Goal: Task Accomplishment & Management: Complete application form

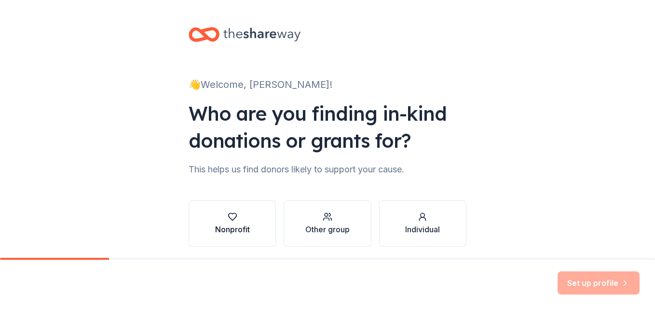
click at [224, 223] on div "Nonprofit" at bounding box center [232, 229] width 35 height 12
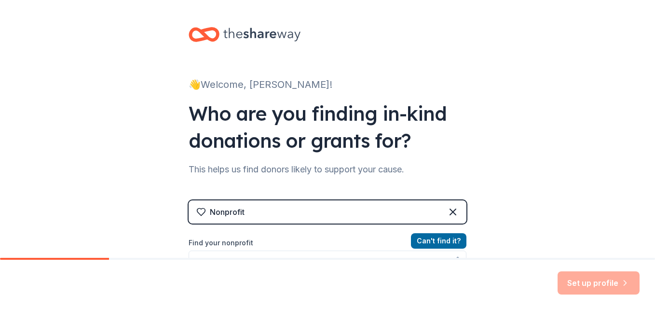
click at [284, 213] on div "Nonprofit" at bounding box center [328, 211] width 278 height 23
click at [368, 210] on div "Nonprofit" at bounding box center [328, 211] width 278 height 23
click at [232, 240] on label "Find your nonprofit" at bounding box center [328, 243] width 278 height 12
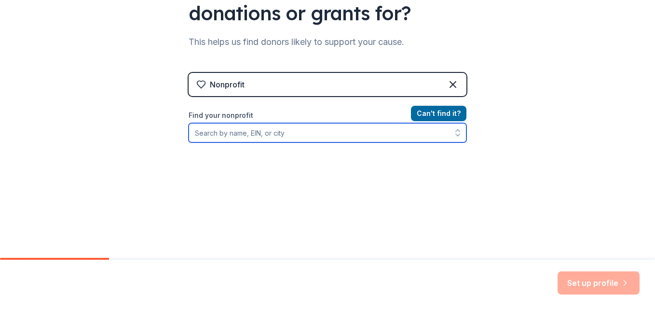
scroll to position [145, 0]
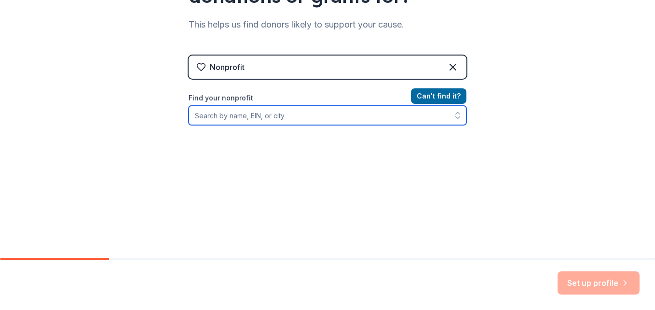
type input "x"
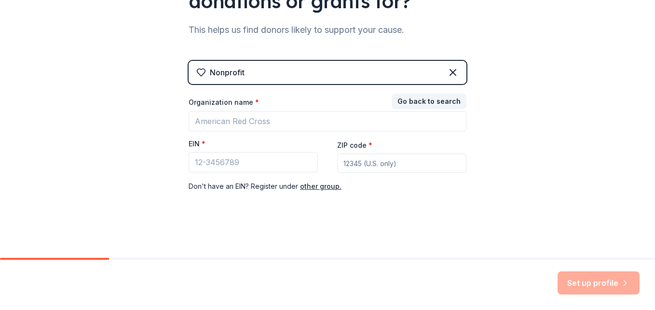
scroll to position [139, 0]
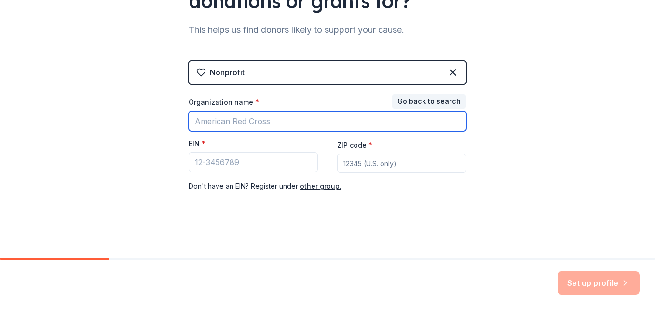
click at [264, 123] on input "Organization name *" at bounding box center [328, 121] width 278 height 20
click at [250, 124] on input "senior" at bounding box center [328, 121] width 278 height 20
type input "Senior Neighbors"
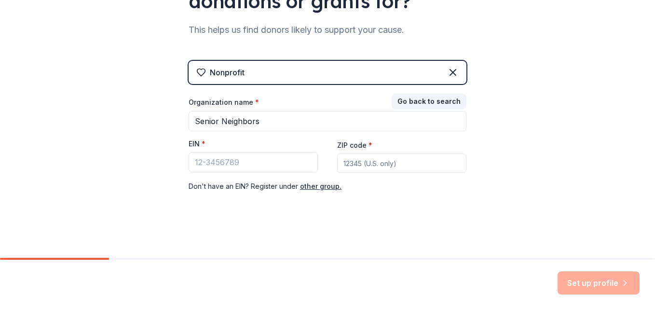
type input "49345"
click at [376, 166] on input "49345" at bounding box center [401, 162] width 129 height 19
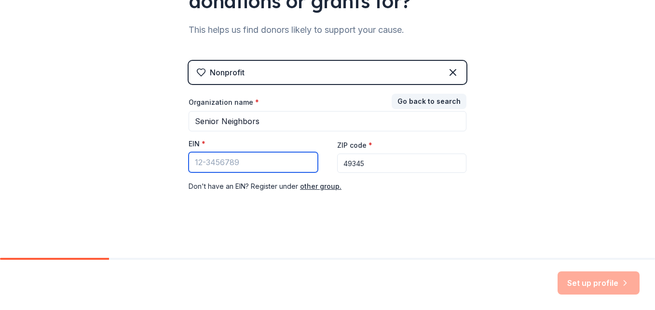
click at [272, 167] on input "EIN *" at bounding box center [253, 162] width 129 height 20
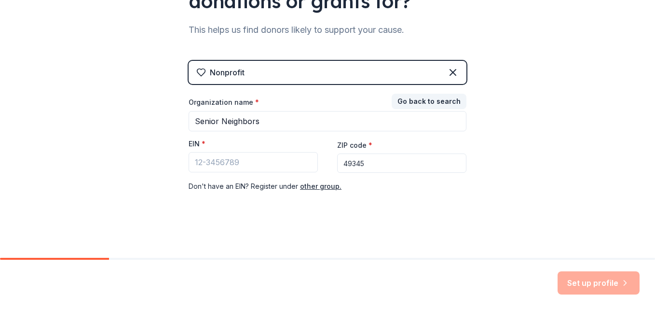
click at [428, 195] on div "Nonprofit Go back to search Organization name * Senior Neighbors EIN * ZIP code…" at bounding box center [328, 136] width 278 height 151
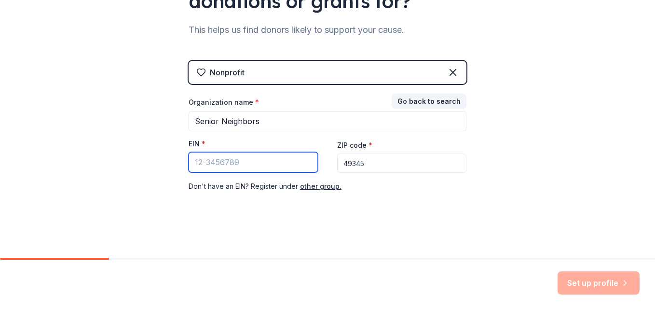
click at [260, 166] on input "EIN *" at bounding box center [253, 162] width 129 height 20
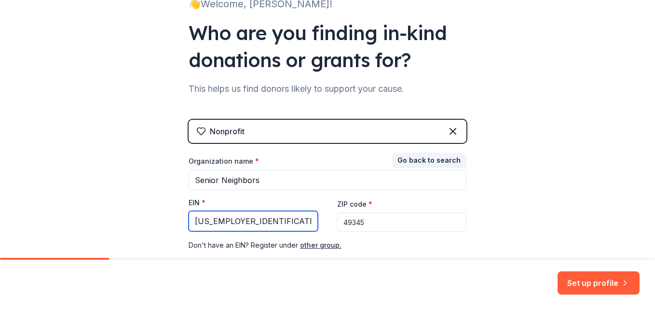
scroll to position [97, 0]
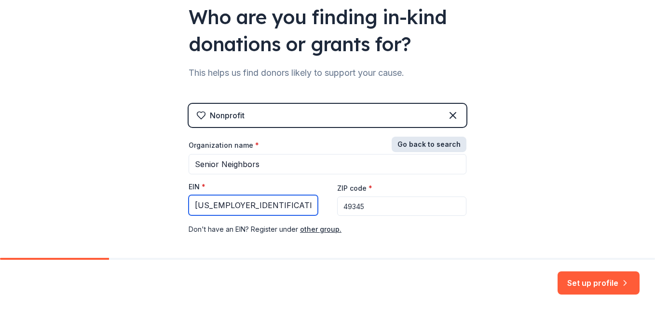
type input "[US_EMPLOYER_IDENTIFICATION_NUMBER]"
click at [430, 145] on button "Go back to search" at bounding box center [429, 144] width 75 height 15
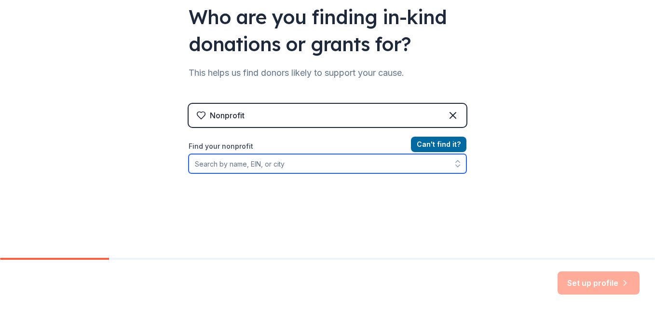
click at [293, 160] on input "Find your nonprofit" at bounding box center [328, 163] width 278 height 19
type input "[US_EMPLOYER_IDENTIFICATION_NUMBER]"
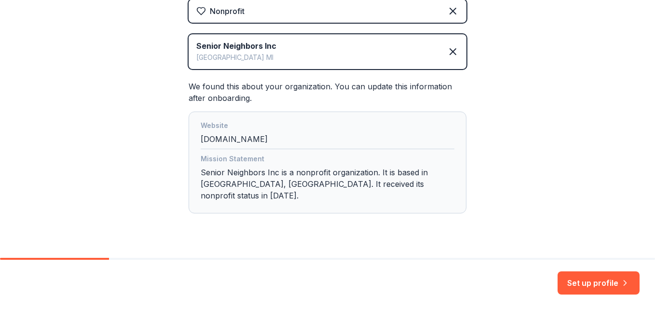
scroll to position [210, 0]
